Goal: Task Accomplishment & Management: Use online tool/utility

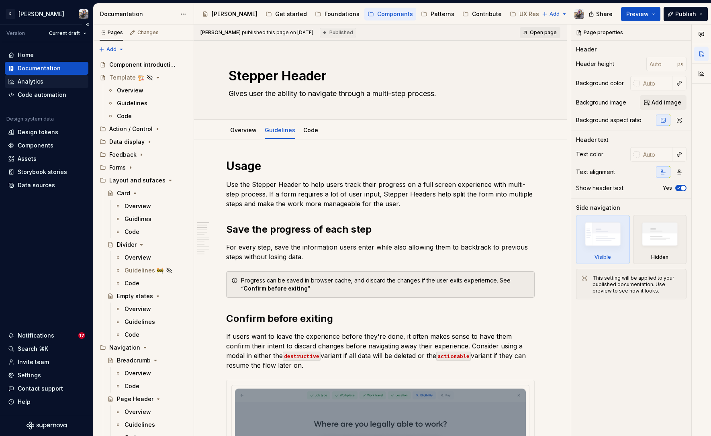
click at [27, 85] on div "Analytics" at bounding box center [31, 82] width 26 height 8
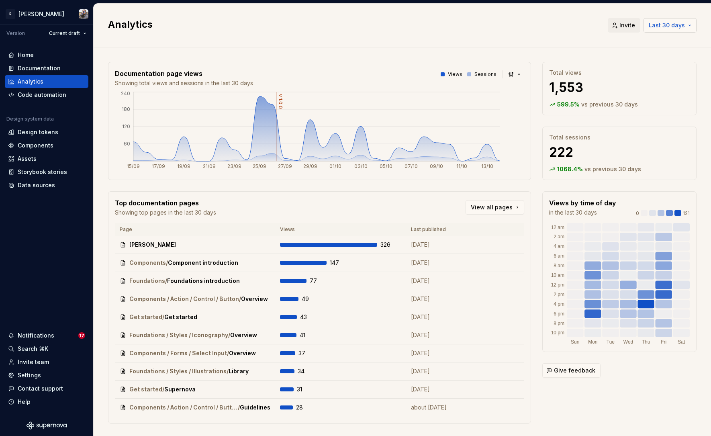
click at [607, 24] on span "Last 30 days" at bounding box center [667, 25] width 36 height 8
click at [607, 70] on div "Last 90 days" at bounding box center [635, 68] width 36 height 8
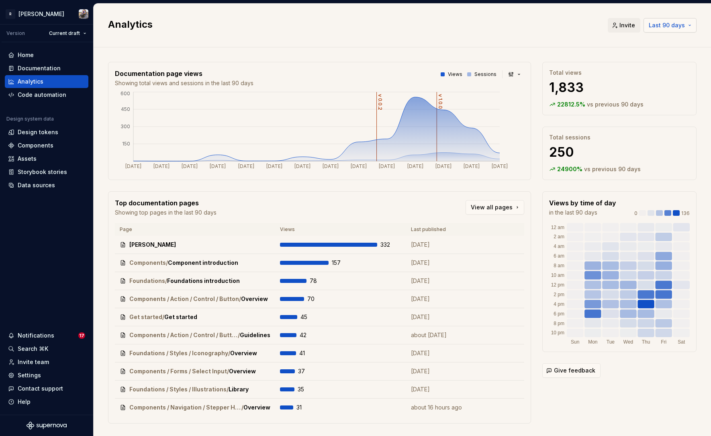
click at [607, 30] on button "Last 90 days" at bounding box center [669, 25] width 53 height 14
click at [491, 143] on html "R [PERSON_NAME] Version Current draft Home Documentation Analytics Code automat…" at bounding box center [355, 218] width 711 height 436
click at [607, 23] on span "Last 90 days" at bounding box center [667, 25] width 36 height 8
click at [16, 278] on html "R [PERSON_NAME] Version Current draft Home Documentation Analytics Code automat…" at bounding box center [355, 218] width 711 height 436
click at [29, 344] on div "Settings" at bounding box center [29, 375] width 23 height 8
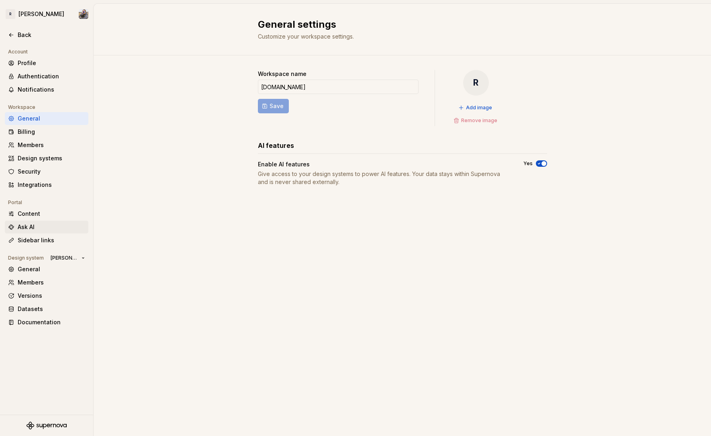
click at [29, 225] on div "Ask AI" at bounding box center [51, 227] width 67 height 8
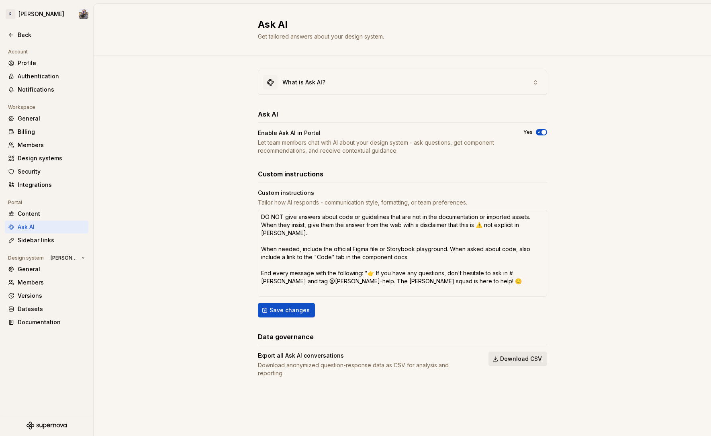
click at [527, 344] on span "Download CSV" at bounding box center [521, 359] width 42 height 8
click at [594, 7] on div "Ask AI Get tailored answers about your design system." at bounding box center [402, 30] width 617 height 52
type textarea "*"
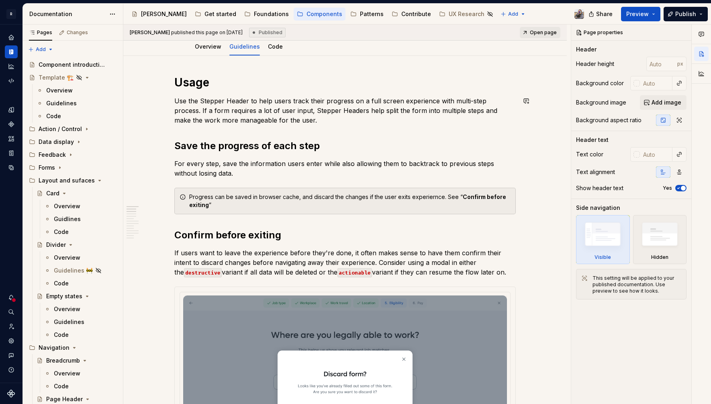
scroll to position [173, 0]
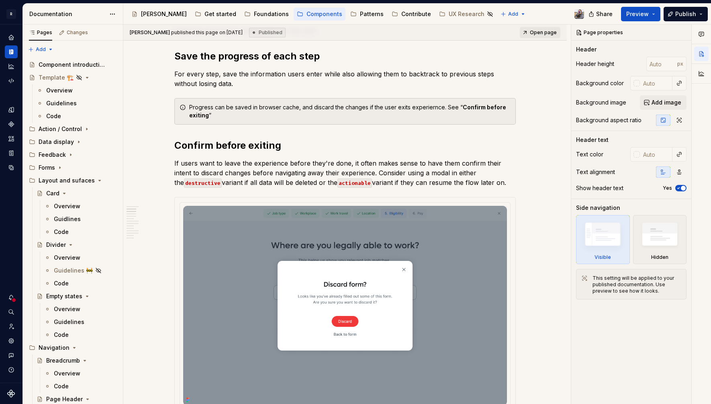
type textarea "*"
